Goal: Information Seeking & Learning: Compare options

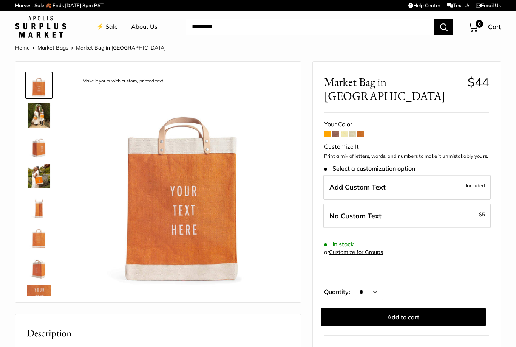
click at [338, 130] on span at bounding box center [336, 133] width 7 height 7
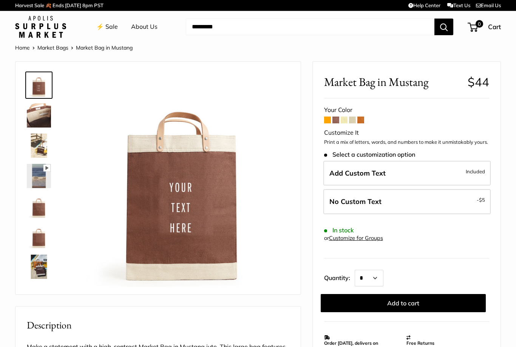
click at [347, 122] on span at bounding box center [344, 119] width 7 height 7
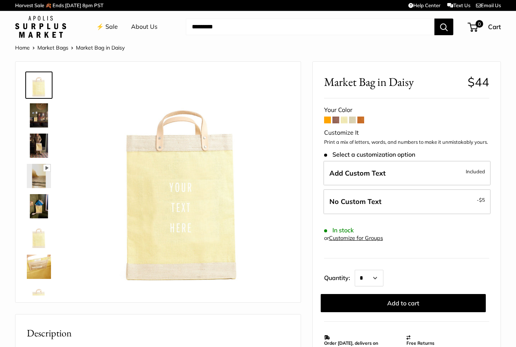
click at [352, 122] on span at bounding box center [352, 119] width 7 height 7
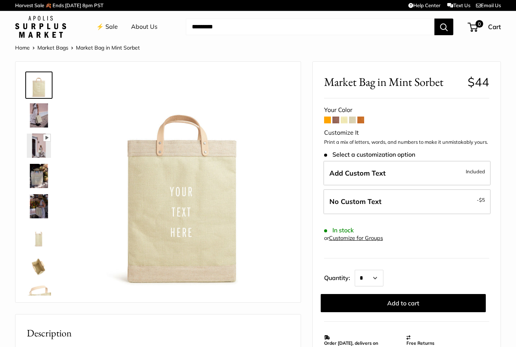
click at [364, 116] on span at bounding box center [361, 119] width 7 height 7
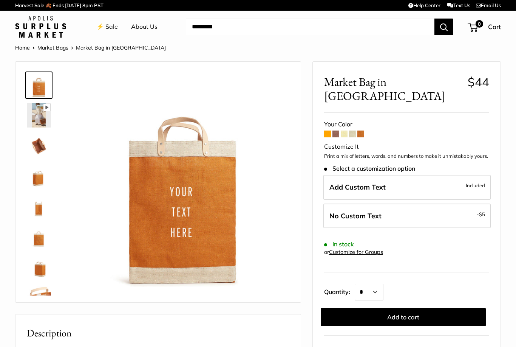
click at [334, 130] on span at bounding box center [336, 133] width 7 height 7
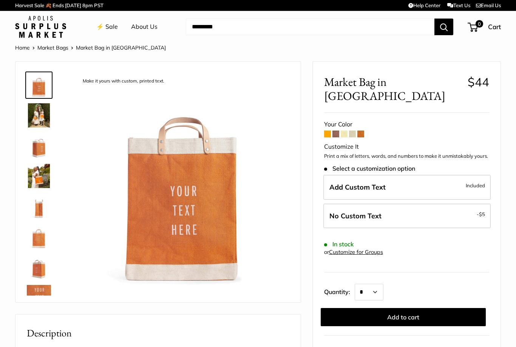
click at [50, 125] on img at bounding box center [39, 115] width 24 height 24
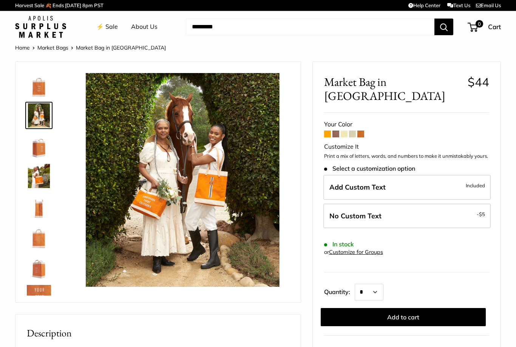
click at [45, 180] on img at bounding box center [39, 176] width 24 height 24
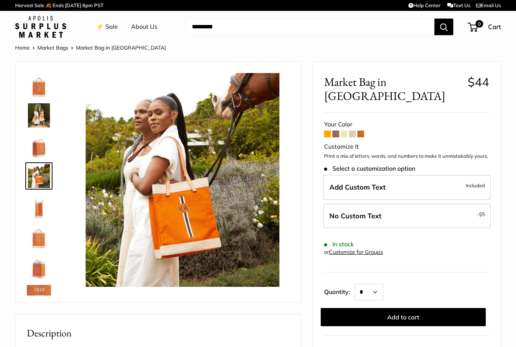
click at [49, 215] on img at bounding box center [39, 206] width 24 height 24
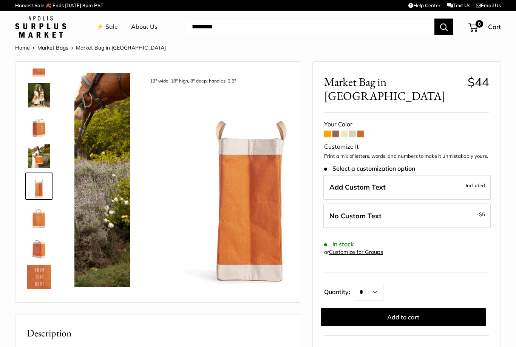
scroll to position [23, 0]
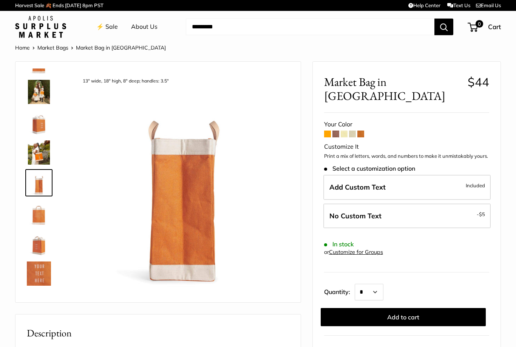
click at [47, 221] on img at bounding box center [39, 213] width 24 height 24
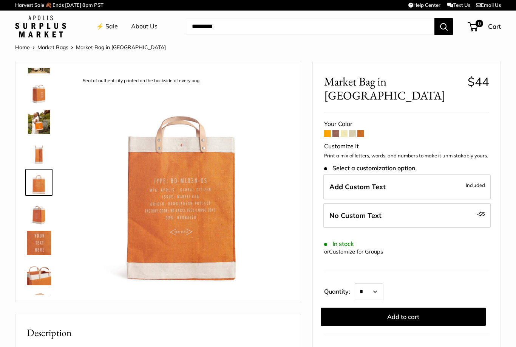
scroll to position [2, 0]
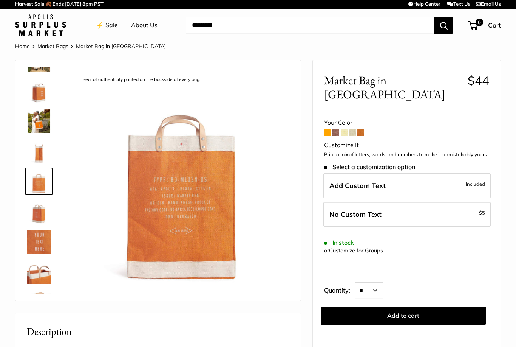
click at [49, 219] on img at bounding box center [39, 211] width 24 height 24
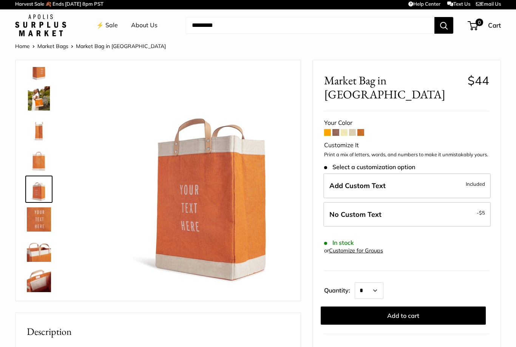
scroll to position [84, 0]
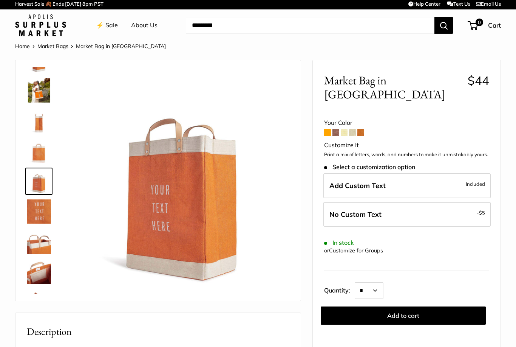
click at [50, 248] on img at bounding box center [39, 241] width 24 height 24
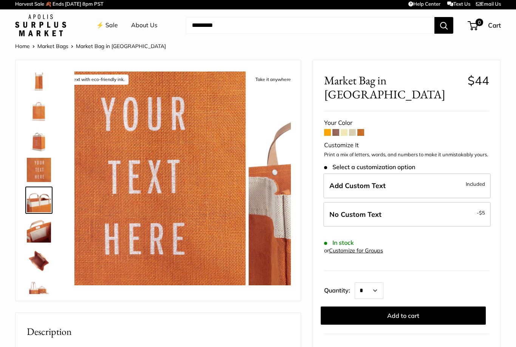
scroll to position [144, 0]
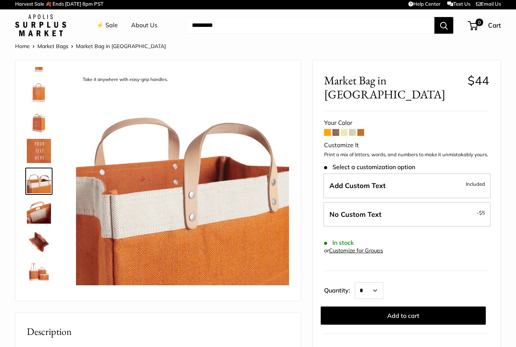
click at [49, 278] on img at bounding box center [39, 272] width 24 height 24
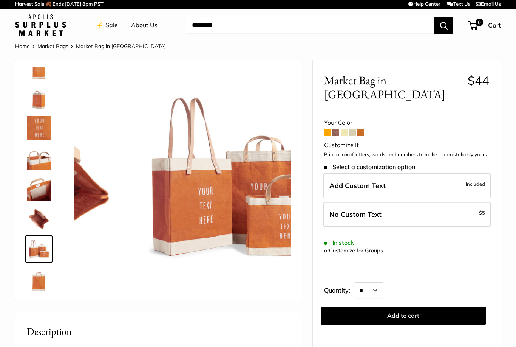
scroll to position [169, 0]
